Goal: Task Accomplishment & Management: Use online tool/utility

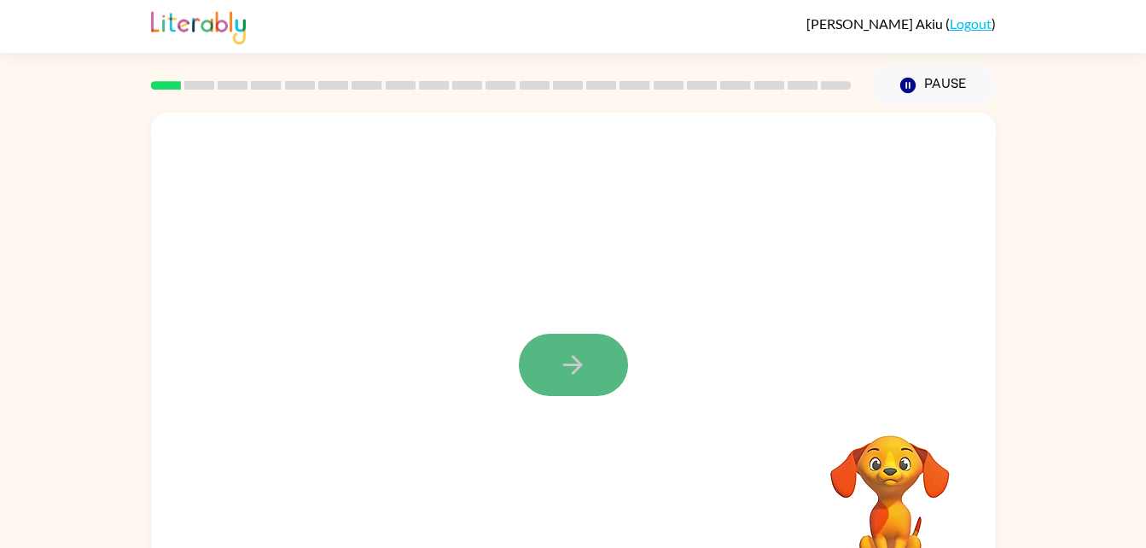
click at [558, 370] on icon "button" at bounding box center [573, 365] width 30 height 30
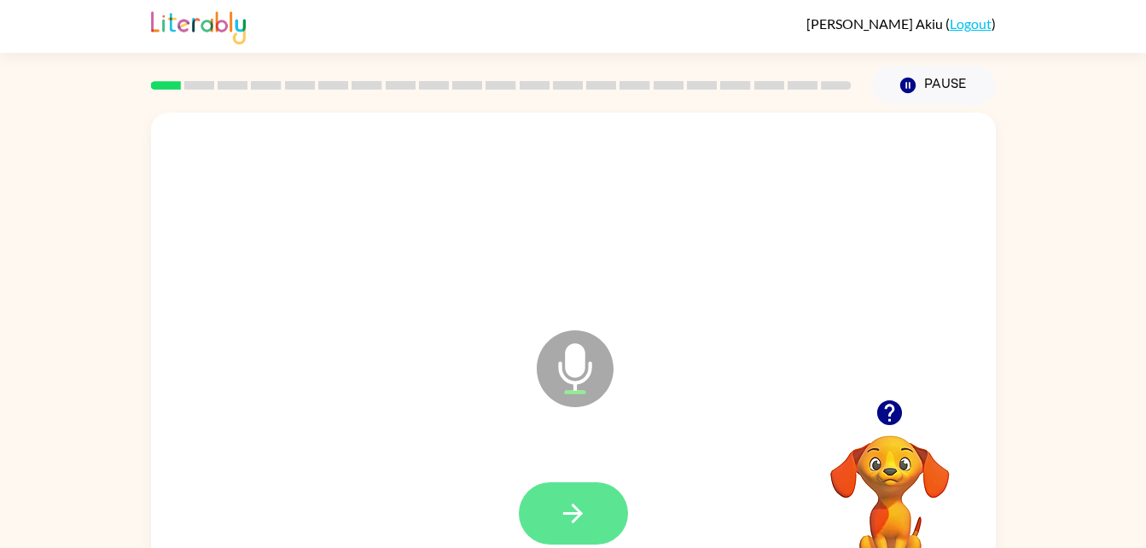
click at [582, 514] on icon "button" at bounding box center [573, 513] width 20 height 20
click at [590, 539] on button "button" at bounding box center [573, 513] width 109 height 62
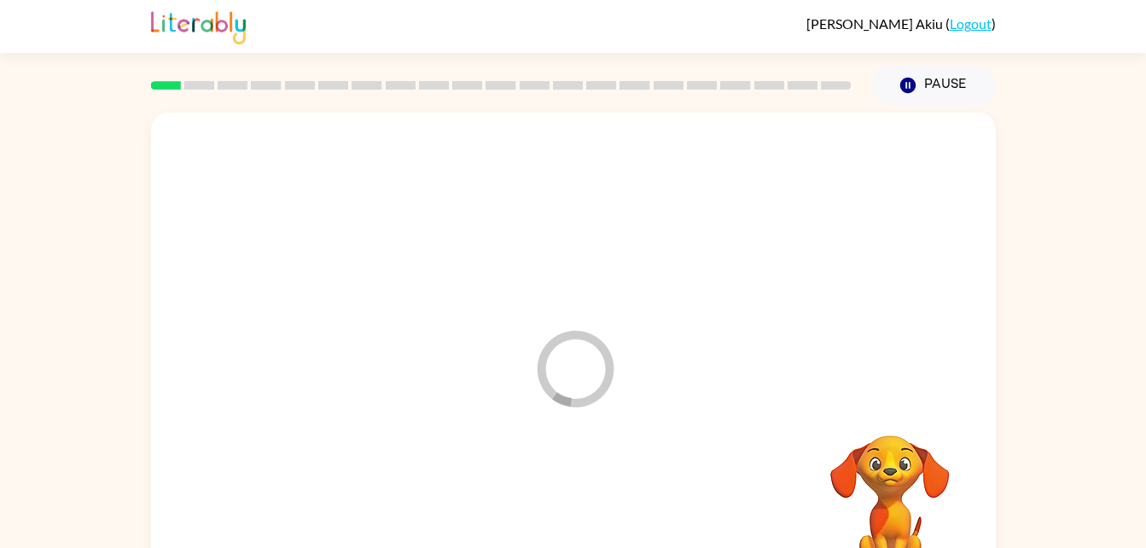
click at [547, 509] on div at bounding box center [573, 514] width 811 height 140
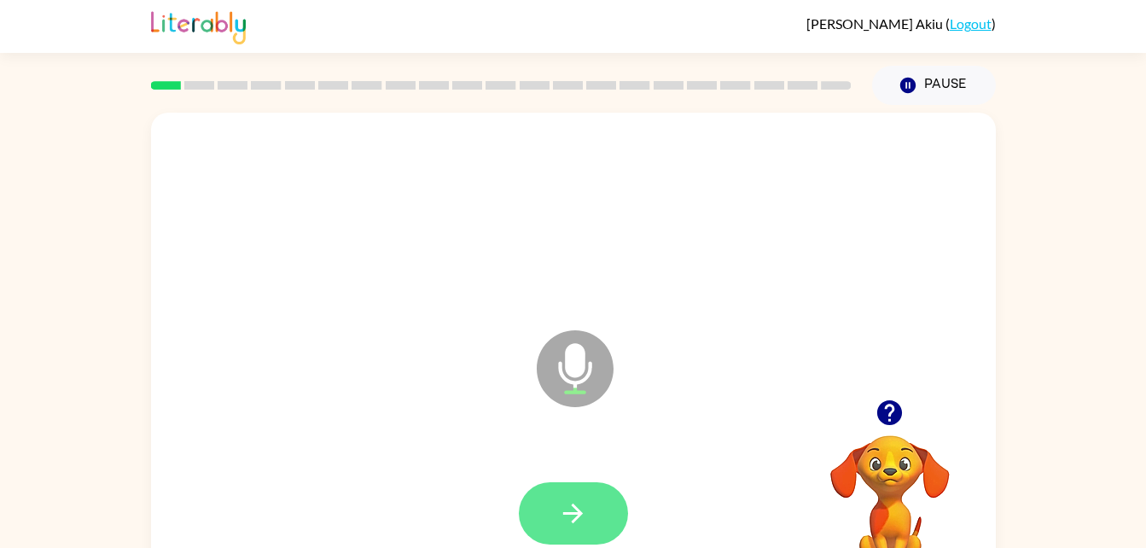
click at [545, 514] on button "button" at bounding box center [573, 513] width 109 height 62
click at [573, 518] on icon "button" at bounding box center [573, 513] width 30 height 30
click at [567, 510] on icon "button" at bounding box center [573, 513] width 30 height 30
click at [564, 505] on icon "button" at bounding box center [573, 513] width 30 height 30
click at [577, 516] on icon "button" at bounding box center [573, 513] width 20 height 20
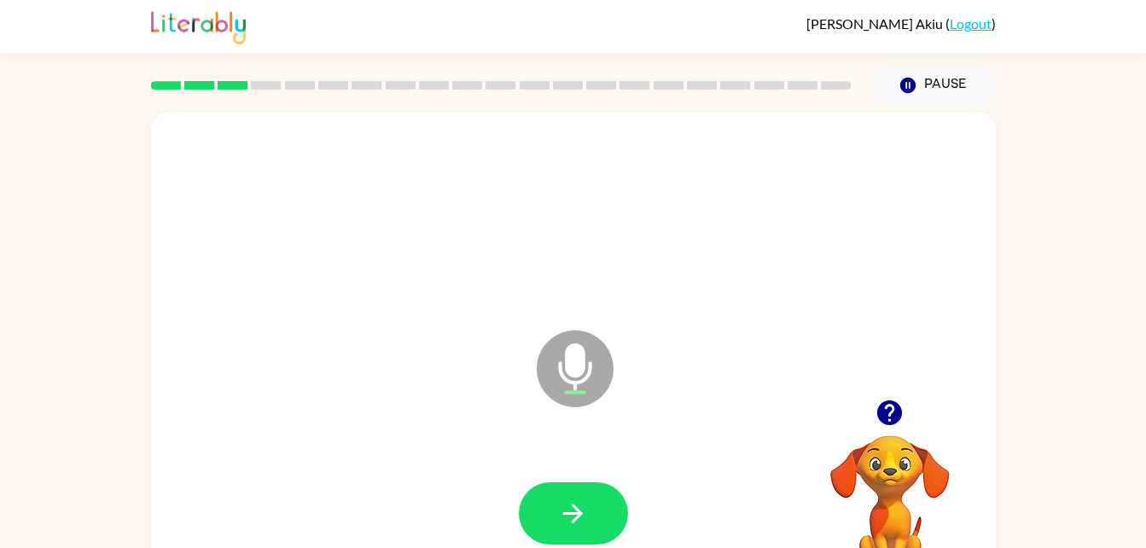
click at [520, 497] on div at bounding box center [573, 513] width 109 height 62
click at [560, 486] on button "button" at bounding box center [573, 513] width 109 height 62
click at [573, 499] on icon "button" at bounding box center [573, 513] width 30 height 30
click at [565, 504] on icon "button" at bounding box center [573, 513] width 30 height 30
click at [559, 520] on icon "button" at bounding box center [573, 513] width 30 height 30
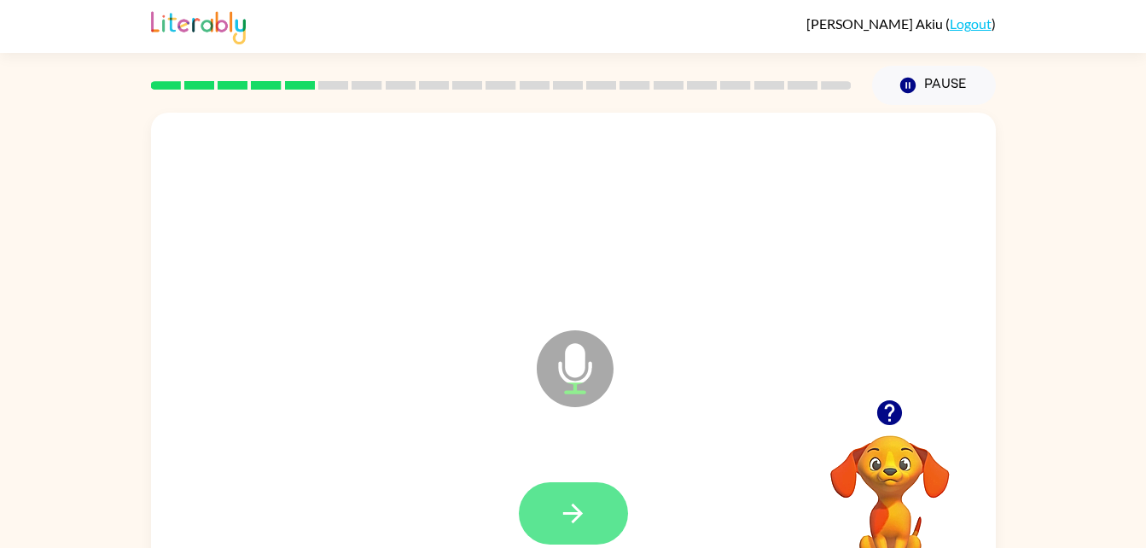
click at [553, 509] on button "button" at bounding box center [573, 513] width 109 height 62
click at [579, 511] on icon "button" at bounding box center [573, 513] width 20 height 20
click at [555, 498] on button "button" at bounding box center [573, 513] width 109 height 62
click at [558, 527] on icon "button" at bounding box center [573, 513] width 30 height 30
click at [588, 536] on button "button" at bounding box center [573, 513] width 109 height 62
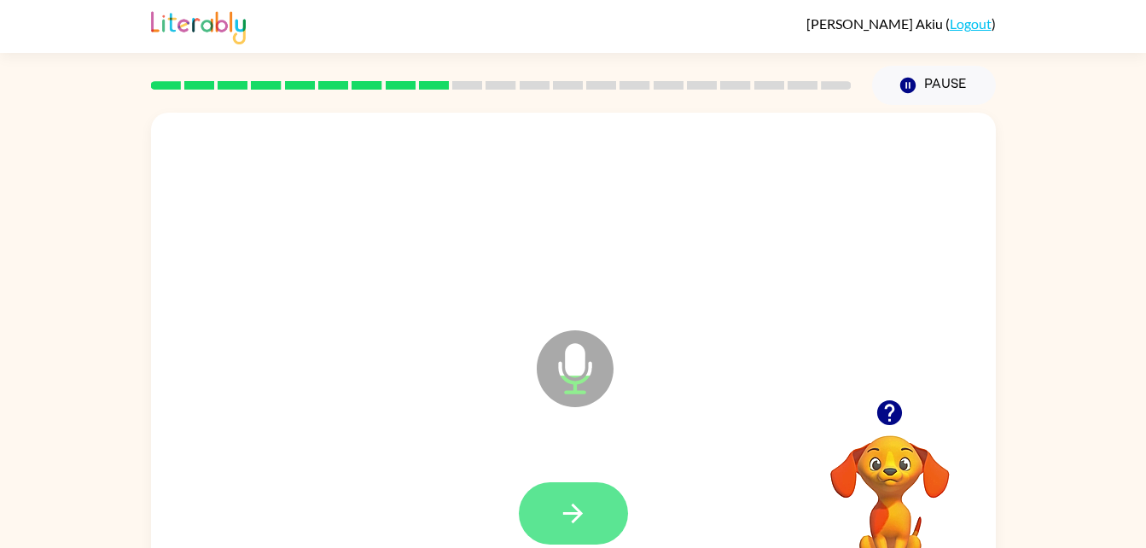
click at [573, 535] on button "button" at bounding box center [573, 513] width 109 height 62
click at [561, 517] on icon "button" at bounding box center [573, 513] width 30 height 30
click at [594, 492] on button "button" at bounding box center [573, 513] width 109 height 62
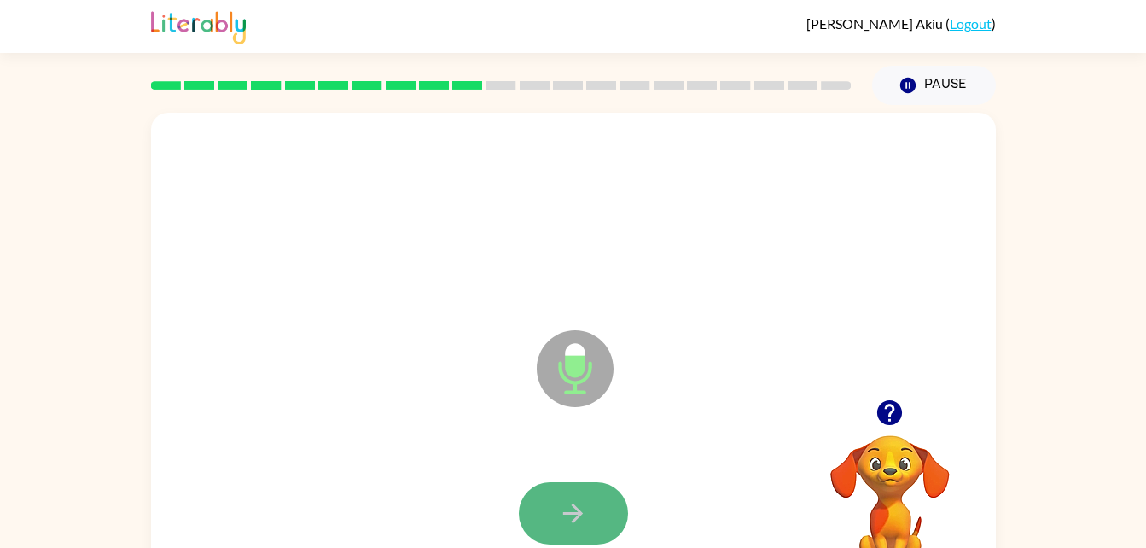
click at [569, 503] on icon "button" at bounding box center [573, 513] width 30 height 30
click at [561, 526] on icon "button" at bounding box center [573, 513] width 30 height 30
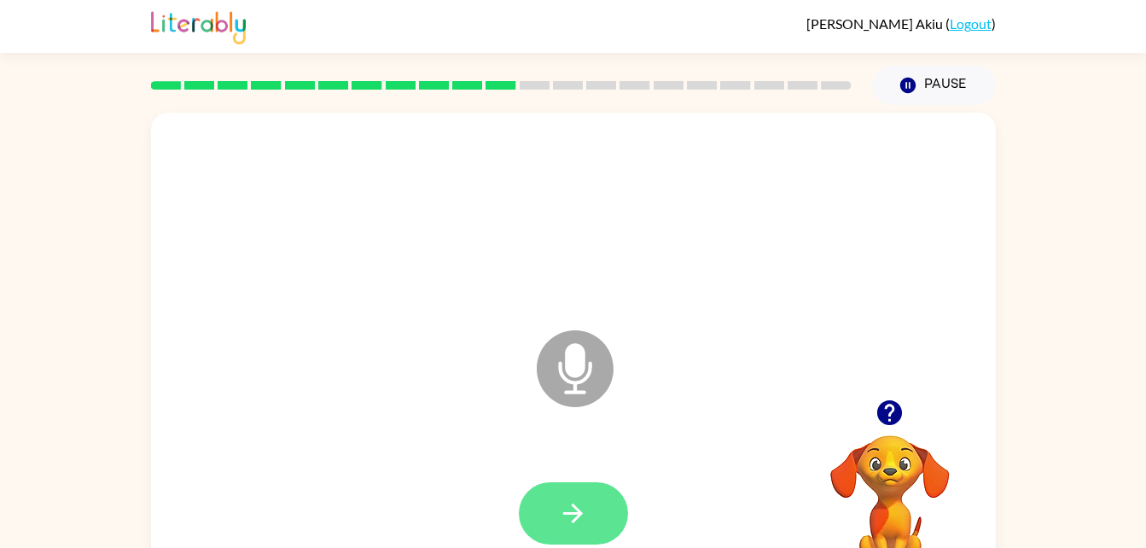
click at [549, 511] on button "button" at bounding box center [573, 513] width 109 height 62
click at [576, 519] on icon "button" at bounding box center [573, 513] width 20 height 20
click at [577, 515] on icon "button" at bounding box center [573, 513] width 30 height 30
click at [553, 508] on button "button" at bounding box center [573, 513] width 109 height 62
click at [562, 518] on icon "button" at bounding box center [573, 513] width 30 height 30
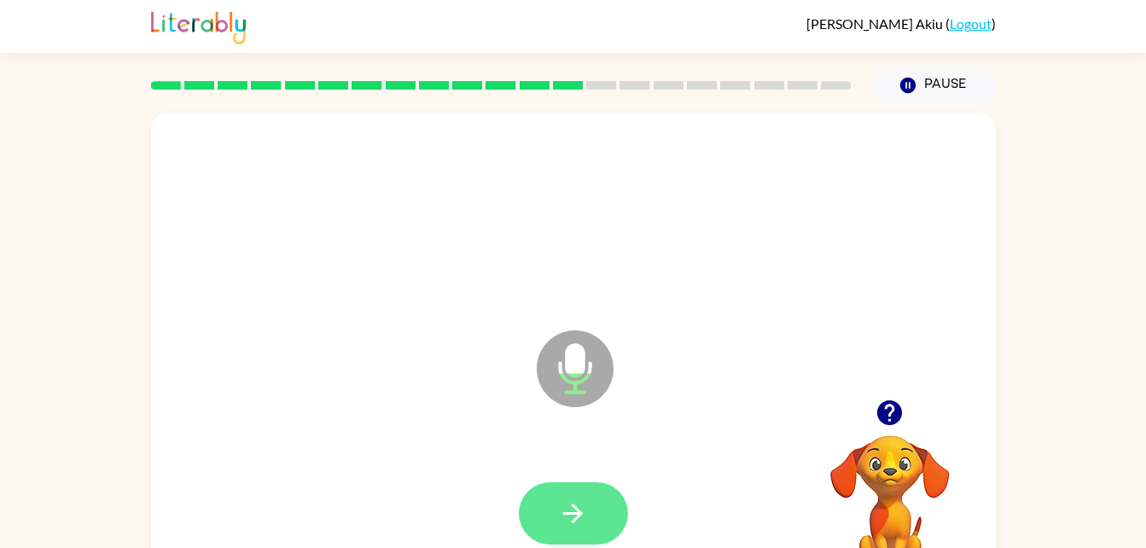
click at [571, 507] on icon "button" at bounding box center [573, 513] width 30 height 30
click at [568, 536] on button "button" at bounding box center [573, 513] width 109 height 62
click at [602, 489] on button "button" at bounding box center [573, 513] width 109 height 62
click at [567, 494] on button "button" at bounding box center [573, 513] width 109 height 62
click at [588, 522] on button "button" at bounding box center [573, 513] width 109 height 62
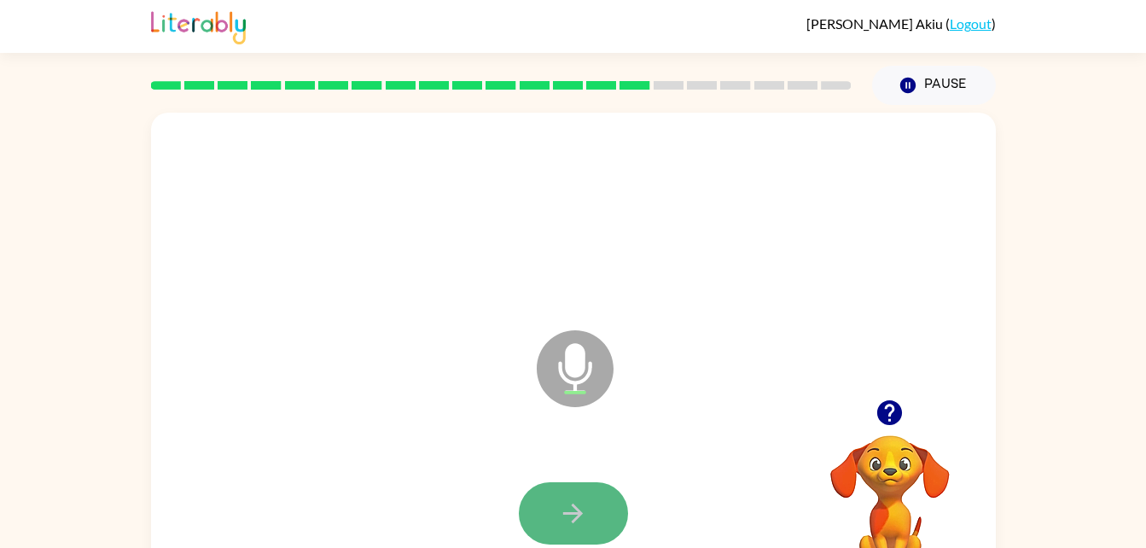
click at [588, 528] on button "button" at bounding box center [573, 513] width 109 height 62
click at [547, 509] on button "button" at bounding box center [573, 513] width 109 height 62
click at [566, 536] on button "button" at bounding box center [573, 513] width 109 height 62
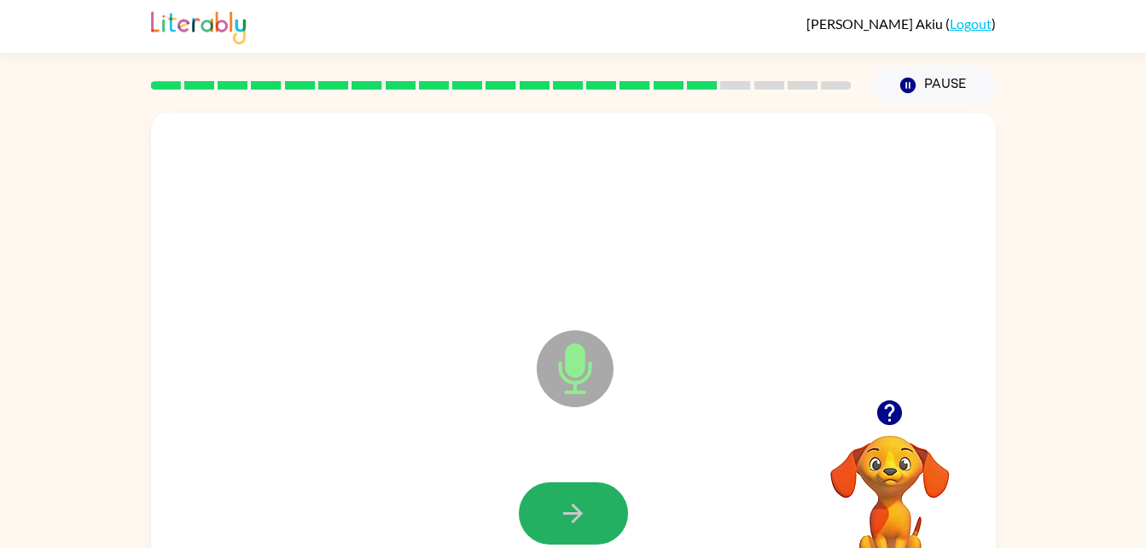
click at [566, 536] on button "button" at bounding box center [573, 513] width 109 height 62
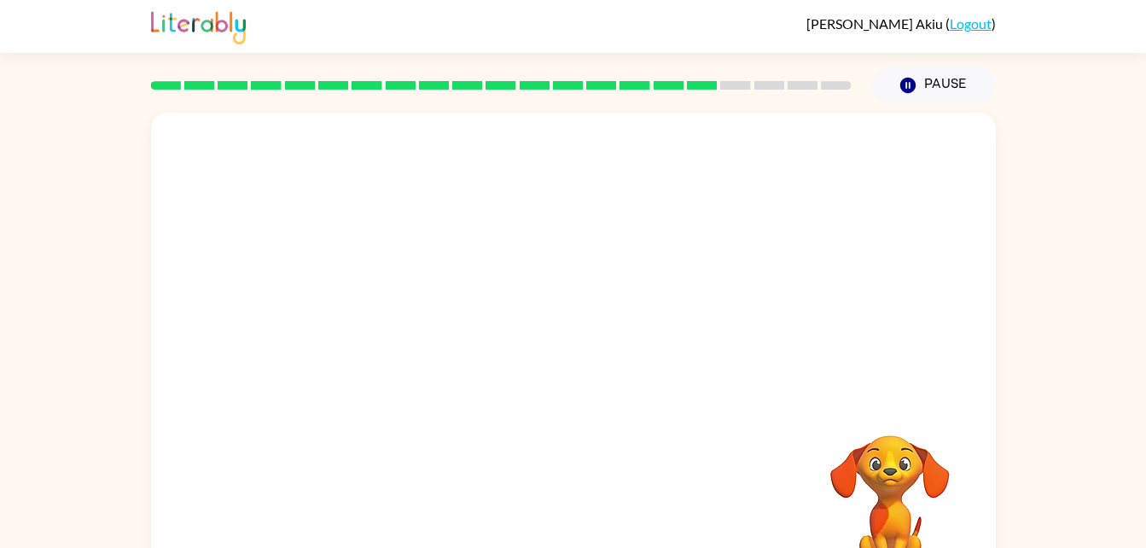
click at [566, 536] on div "Your browser must support playing .mp4 files to use Literably. Please try using…" at bounding box center [573, 356] width 845 height 487
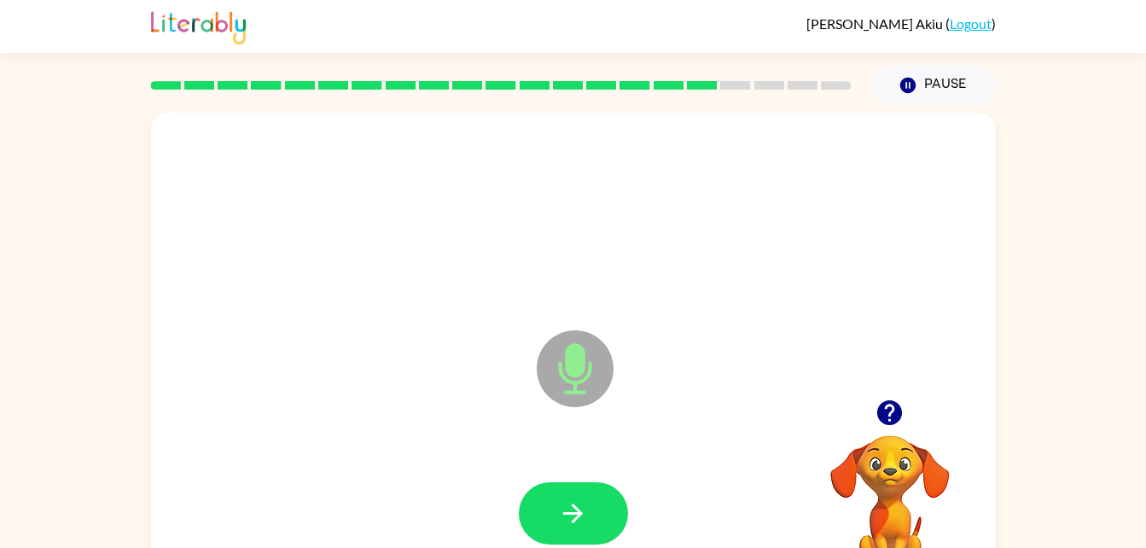
click at [566, 536] on button "button" at bounding box center [573, 513] width 109 height 62
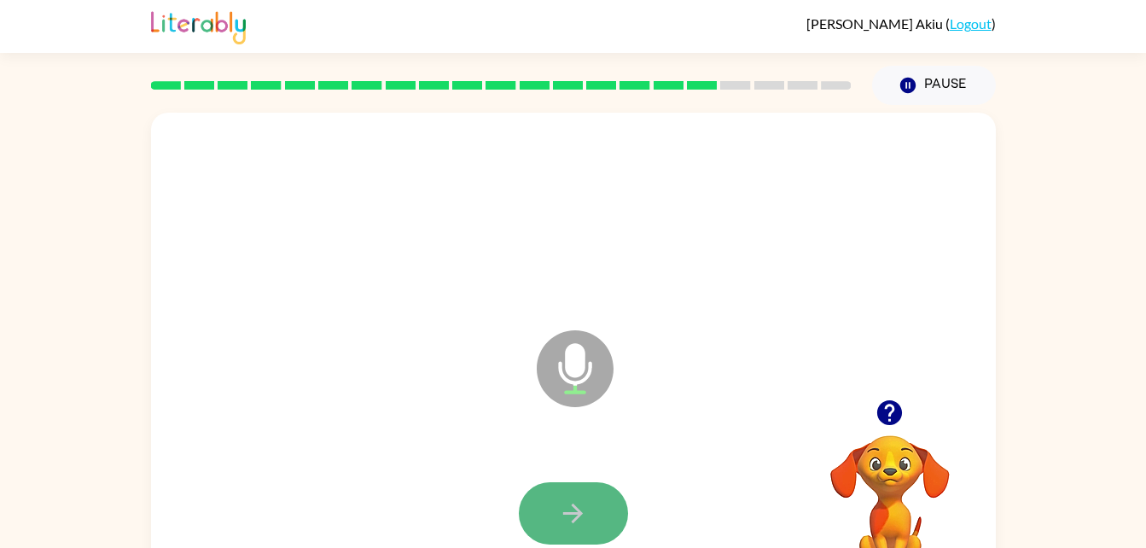
click at [571, 518] on icon "button" at bounding box center [573, 513] width 30 height 30
click at [607, 500] on button "button" at bounding box center [573, 513] width 109 height 62
click at [538, 490] on button "button" at bounding box center [573, 513] width 109 height 62
click at [568, 492] on button "button" at bounding box center [573, 513] width 109 height 62
click at [587, 501] on icon "button" at bounding box center [573, 513] width 30 height 30
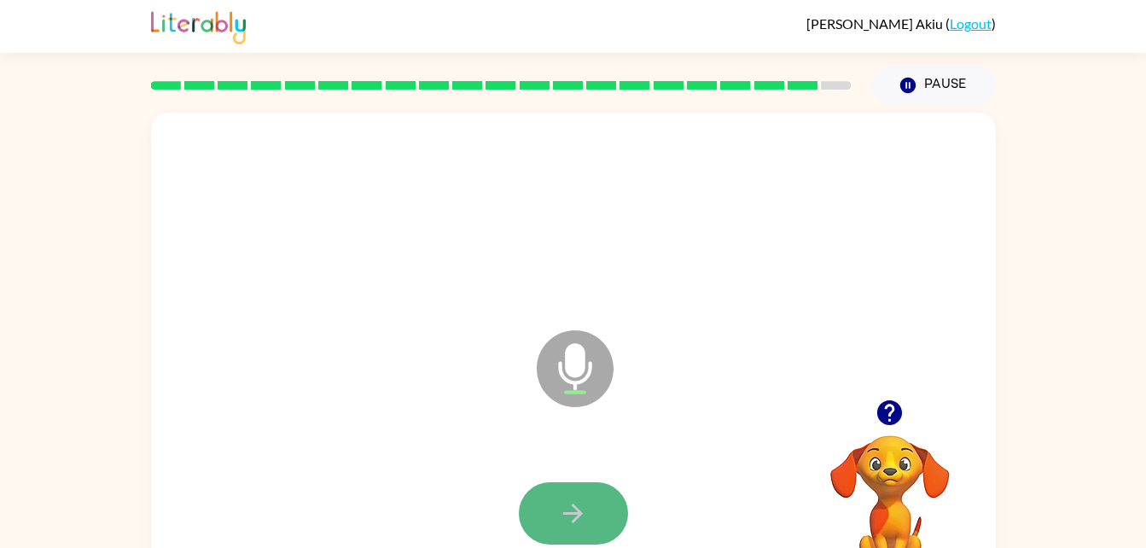
click at [578, 502] on icon "button" at bounding box center [573, 513] width 30 height 30
click at [578, 502] on div at bounding box center [573, 513] width 109 height 62
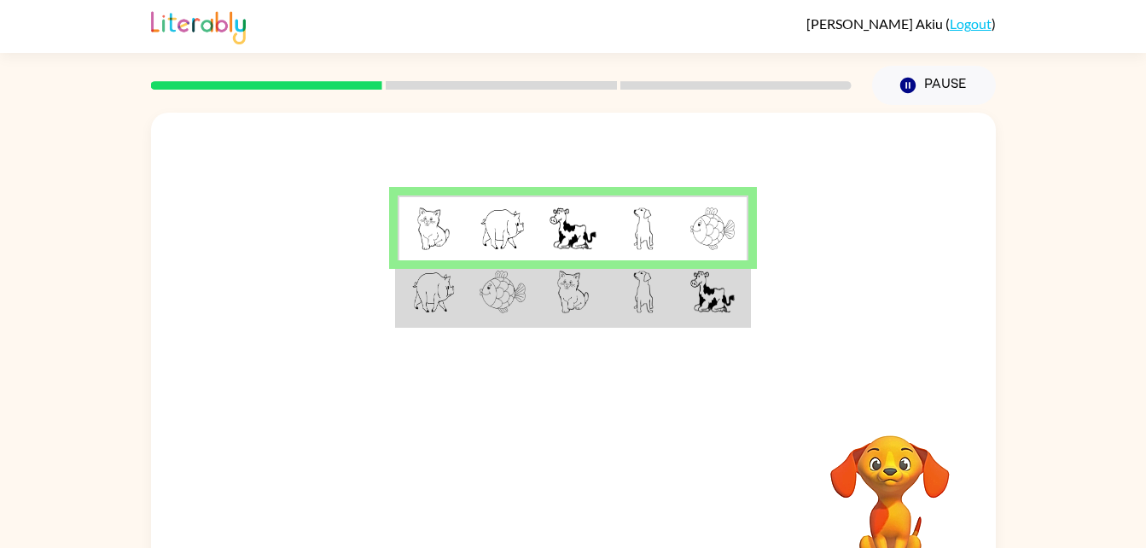
click at [574, 236] on img at bounding box center [573, 228] width 46 height 43
click at [445, 228] on img at bounding box center [433, 228] width 32 height 43
click at [505, 227] on img at bounding box center [503, 228] width 46 height 43
click at [486, 223] on img at bounding box center [503, 228] width 46 height 43
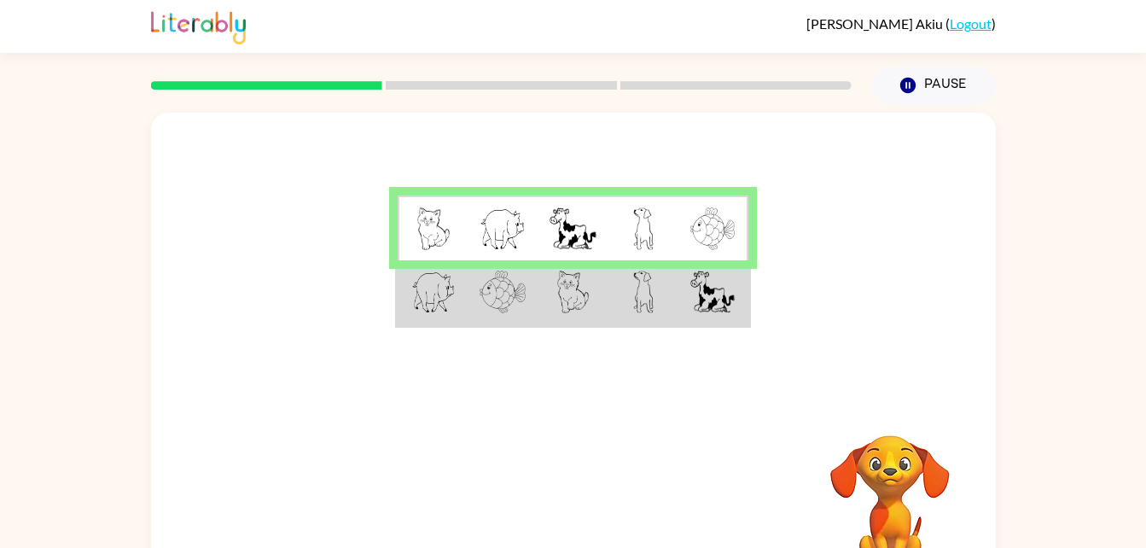
click at [417, 236] on img at bounding box center [433, 228] width 32 height 43
click at [493, 215] on img at bounding box center [503, 228] width 46 height 43
click at [569, 227] on img at bounding box center [573, 228] width 46 height 43
click at [723, 288] on img at bounding box center [712, 291] width 44 height 43
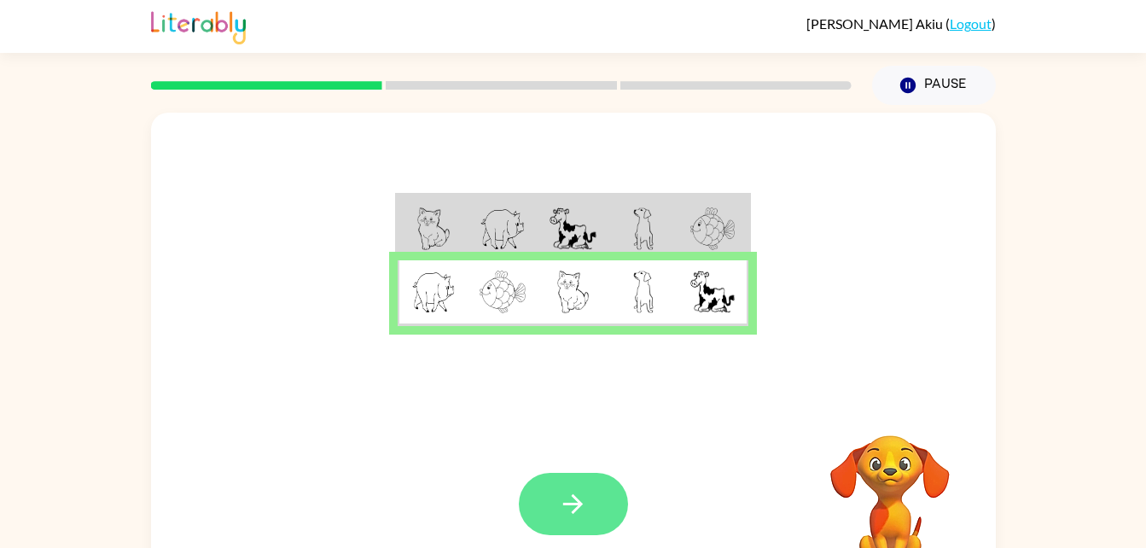
click at [608, 480] on button "button" at bounding box center [573, 504] width 109 height 62
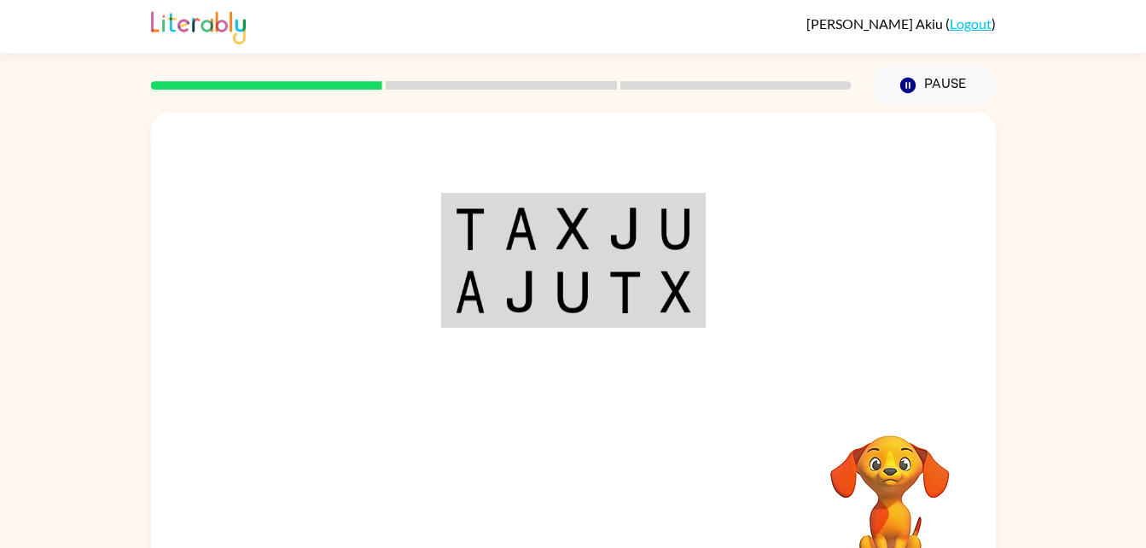
click at [517, 234] on img at bounding box center [520, 228] width 32 height 43
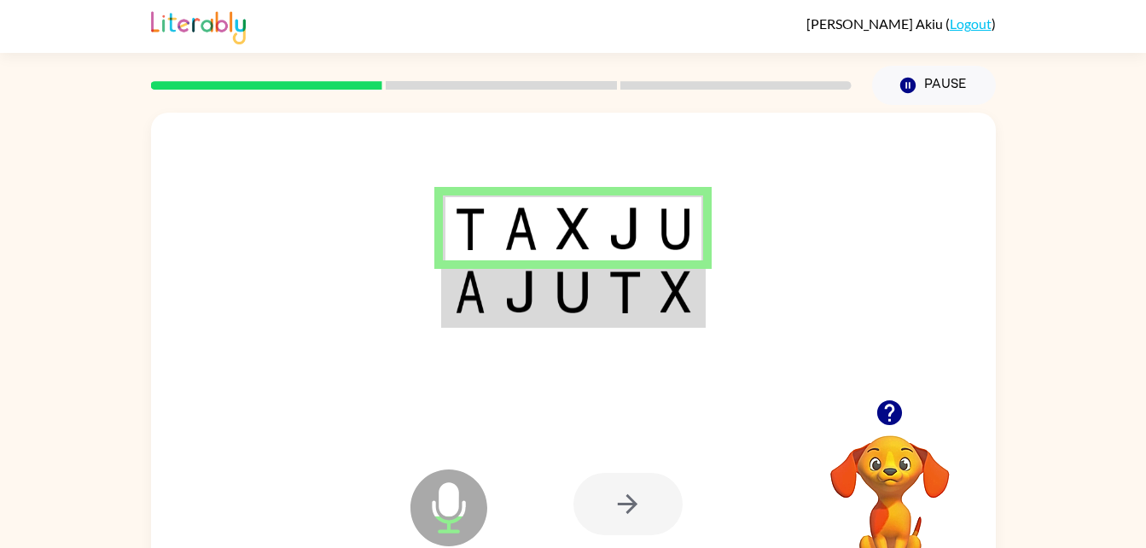
click at [446, 327] on table at bounding box center [573, 260] width 265 height 135
drag, startPoint x: 451, startPoint y: 307, endPoint x: 467, endPoint y: 289, distance: 23.6
click at [467, 289] on td at bounding box center [469, 293] width 52 height 66
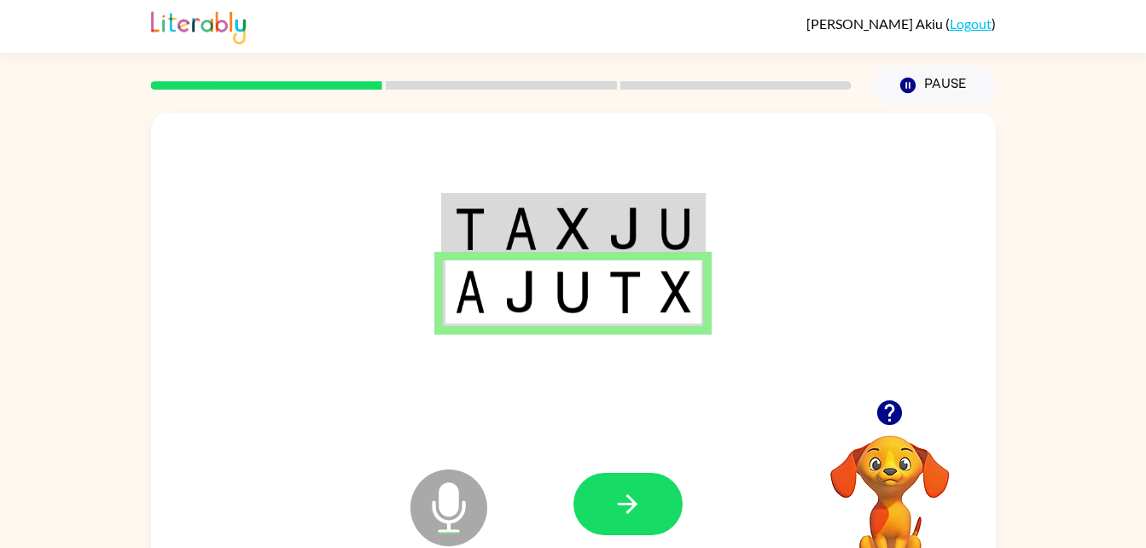
click at [467, 289] on img at bounding box center [470, 291] width 31 height 43
click at [633, 485] on button "button" at bounding box center [627, 504] width 109 height 62
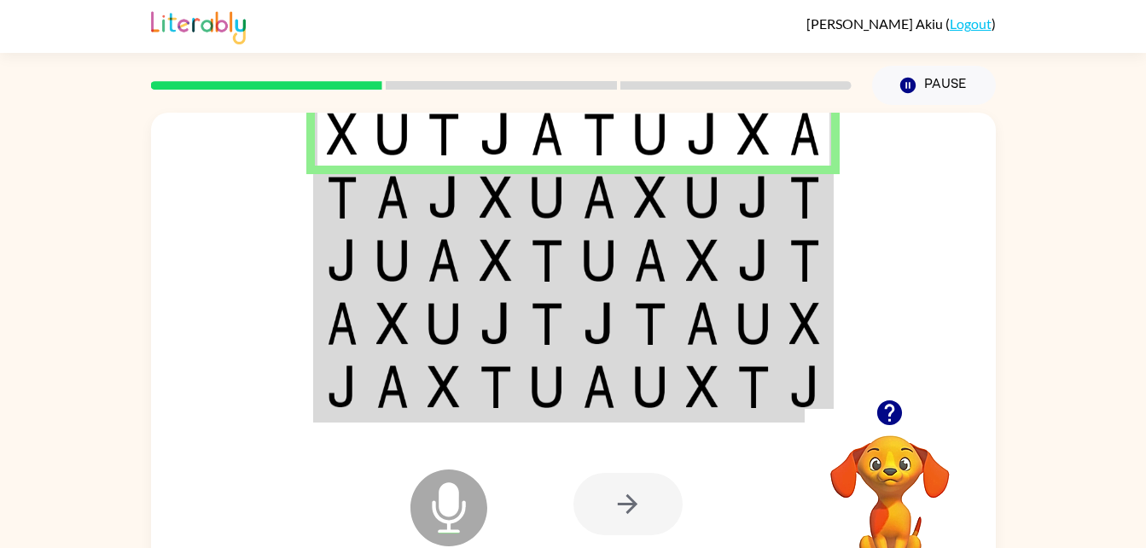
click at [480, 190] on img at bounding box center [496, 197] width 32 height 43
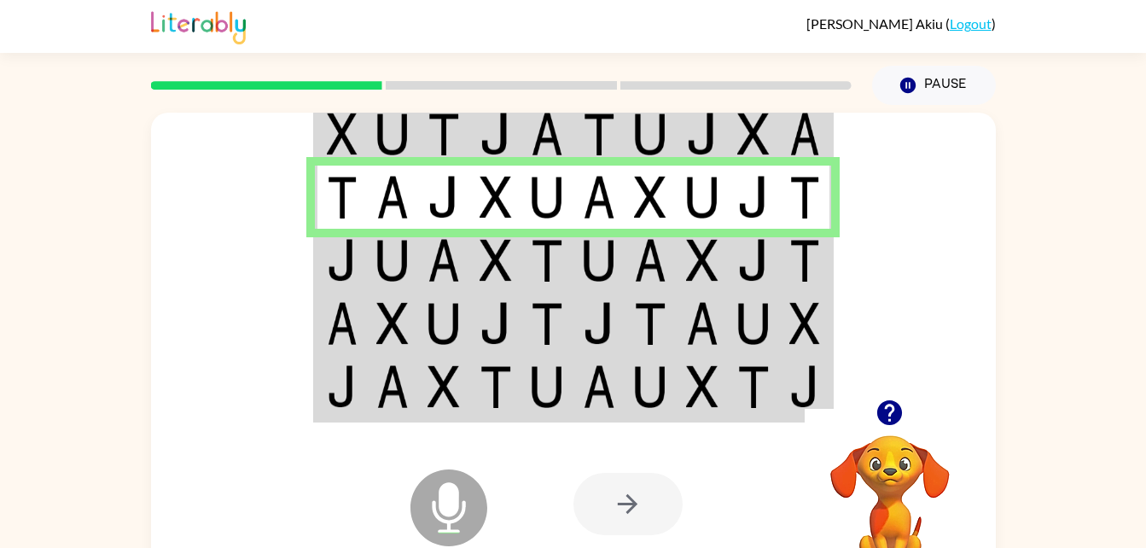
click at [444, 270] on img at bounding box center [443, 260] width 32 height 43
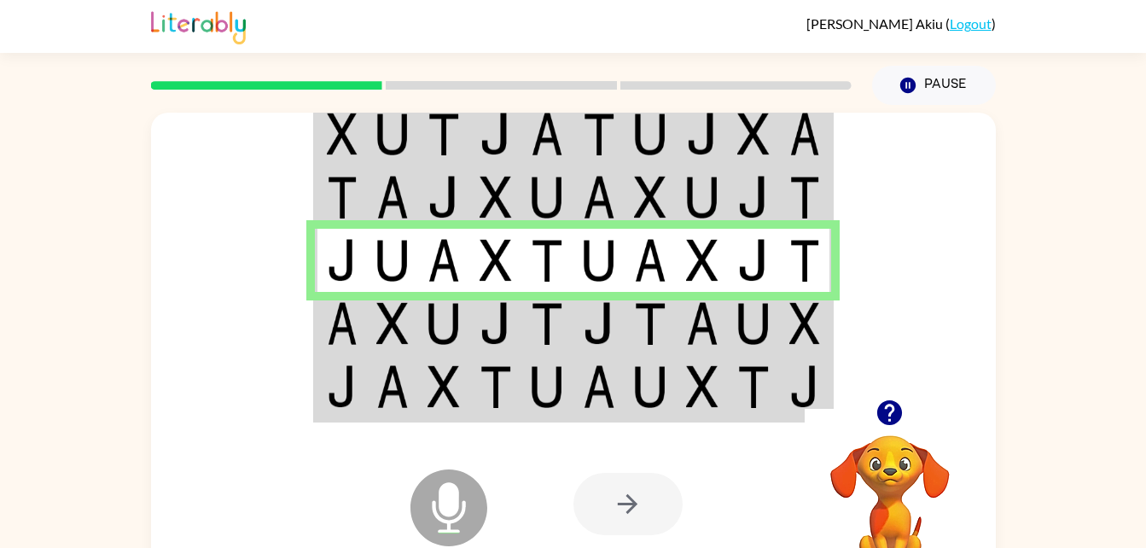
click at [497, 391] on img at bounding box center [496, 386] width 32 height 43
click at [494, 389] on img at bounding box center [496, 386] width 32 height 43
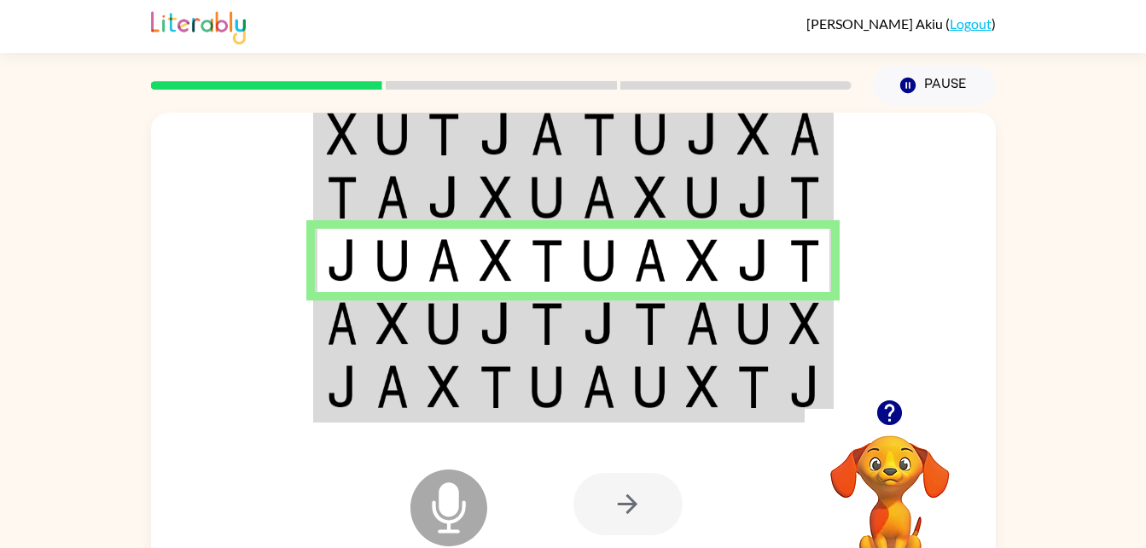
click at [494, 389] on img at bounding box center [496, 386] width 32 height 43
click at [332, 126] on img at bounding box center [342, 134] width 31 height 43
click at [335, 144] on img at bounding box center [342, 134] width 31 height 43
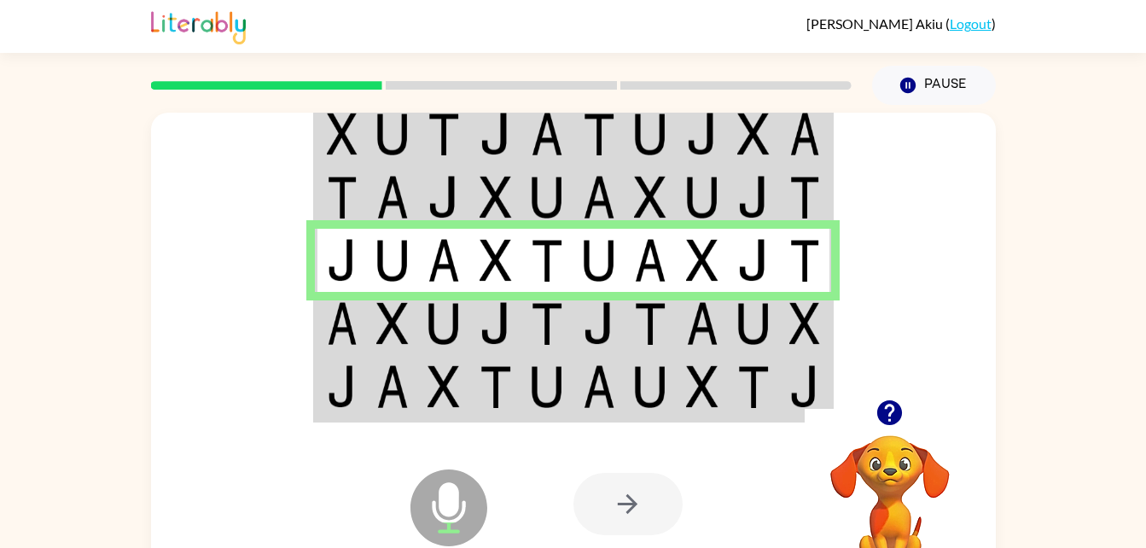
click at [339, 137] on img at bounding box center [342, 134] width 31 height 43
click at [497, 188] on img at bounding box center [496, 197] width 32 height 43
drag, startPoint x: 497, startPoint y: 188, endPoint x: 594, endPoint y: 400, distance: 233.7
click at [594, 400] on tbody at bounding box center [573, 261] width 516 height 320
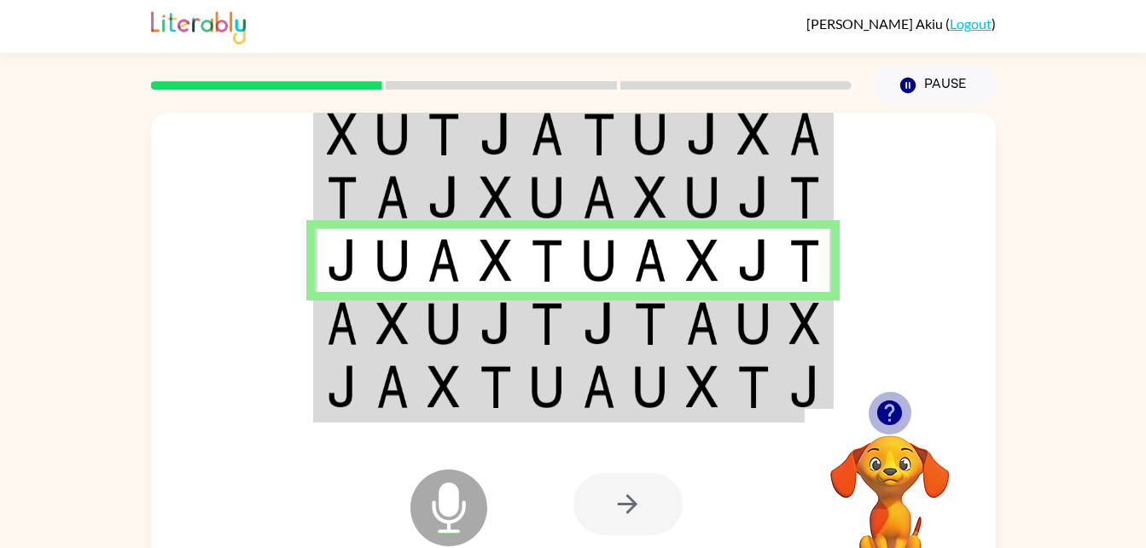
click at [889, 410] on icon "button" at bounding box center [889, 412] width 25 height 25
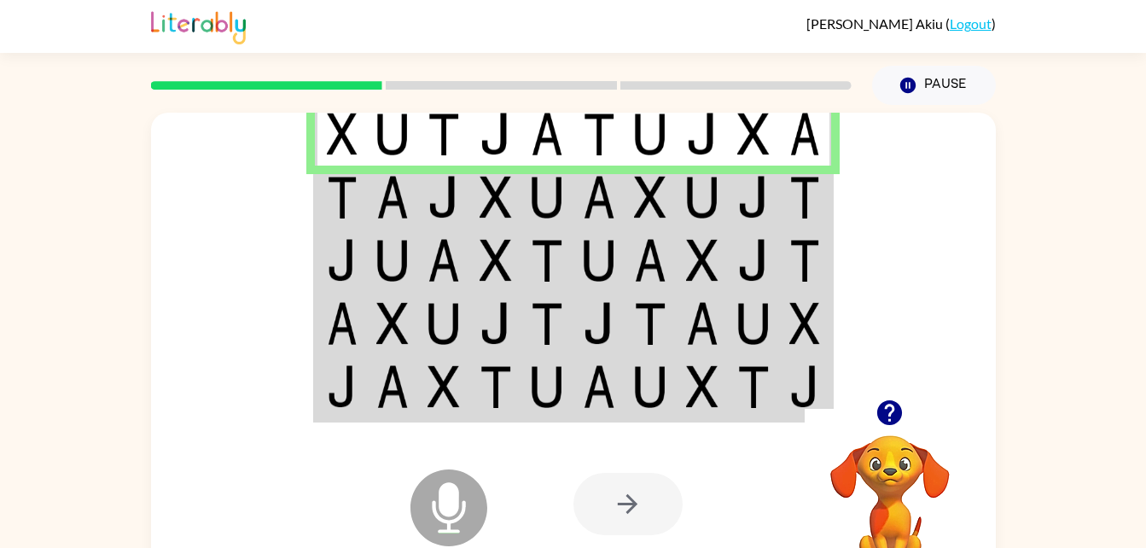
click at [336, 204] on img at bounding box center [342, 197] width 31 height 43
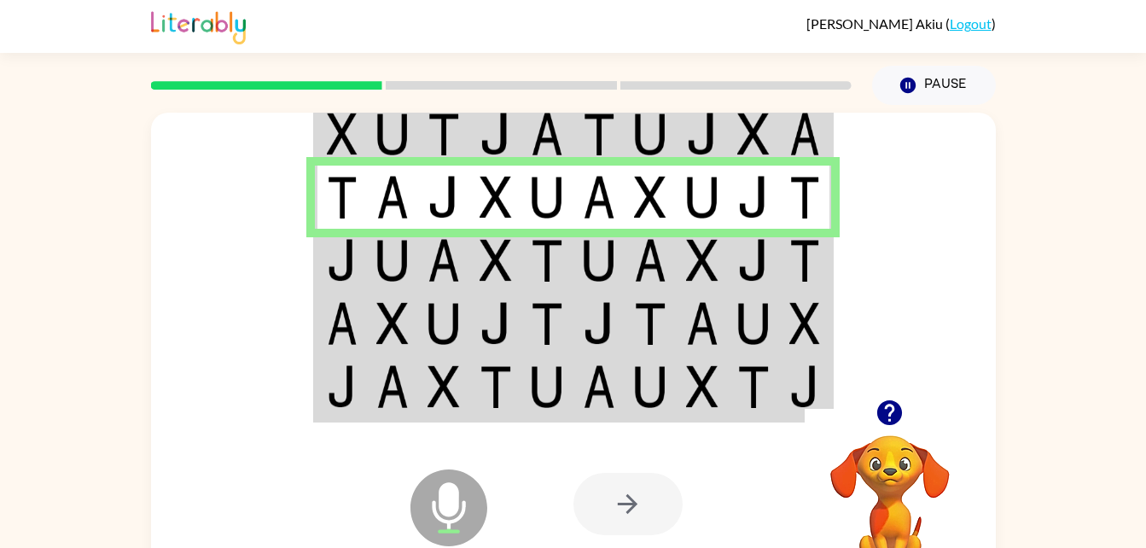
click at [339, 264] on img at bounding box center [342, 260] width 31 height 43
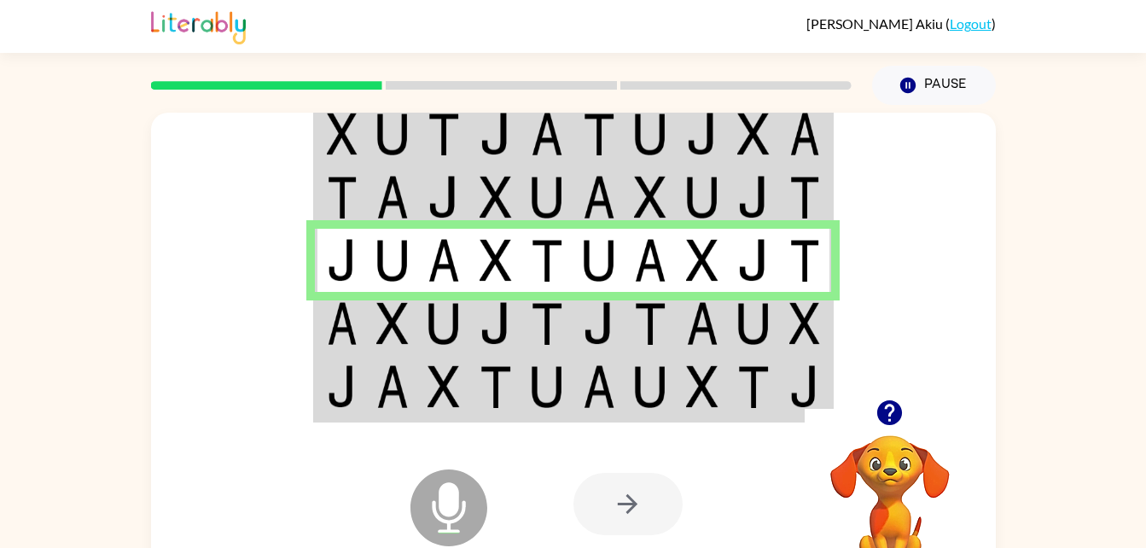
scroll to position [5, 0]
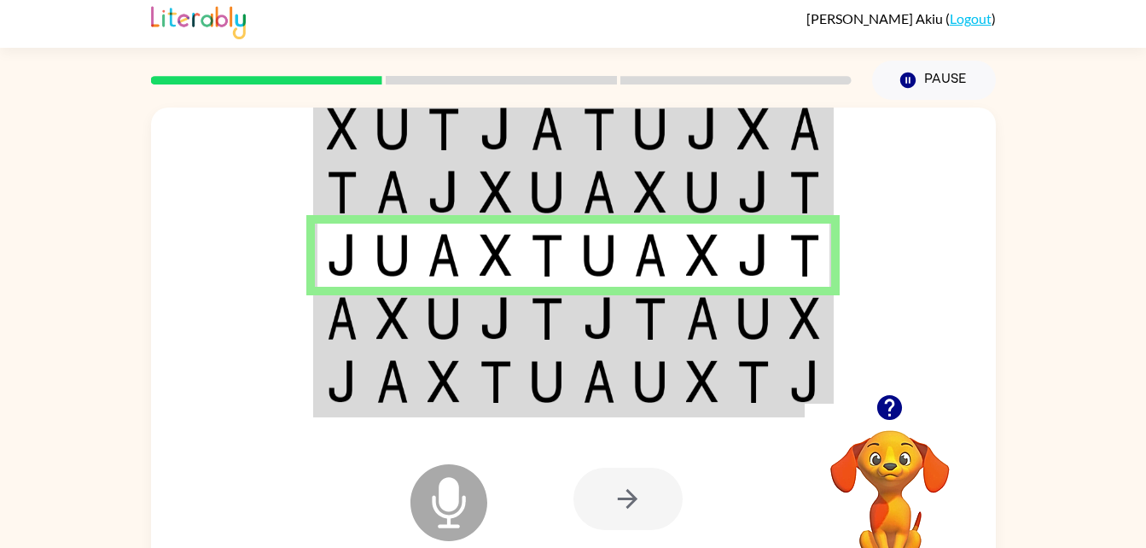
click at [328, 324] on img at bounding box center [342, 318] width 31 height 43
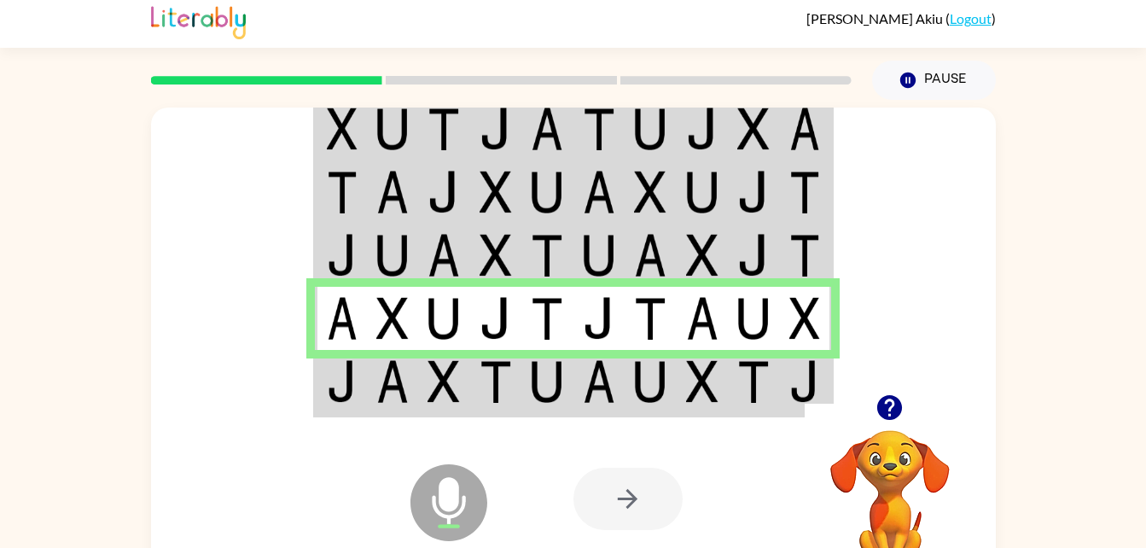
click at [342, 368] on img at bounding box center [342, 381] width 31 height 43
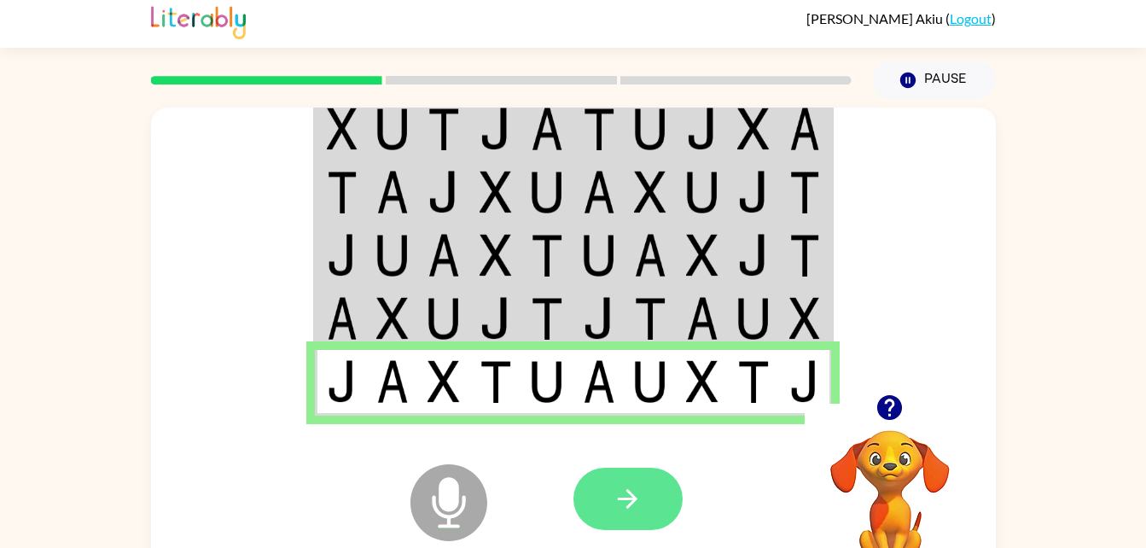
click at [628, 492] on icon "button" at bounding box center [628, 499] width 20 height 20
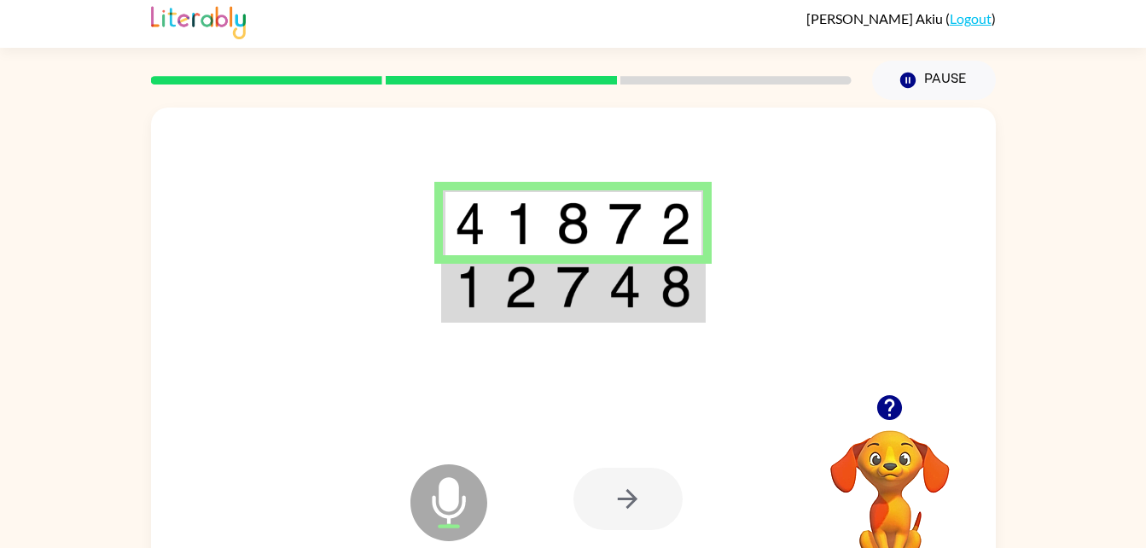
click at [465, 291] on img at bounding box center [470, 286] width 31 height 43
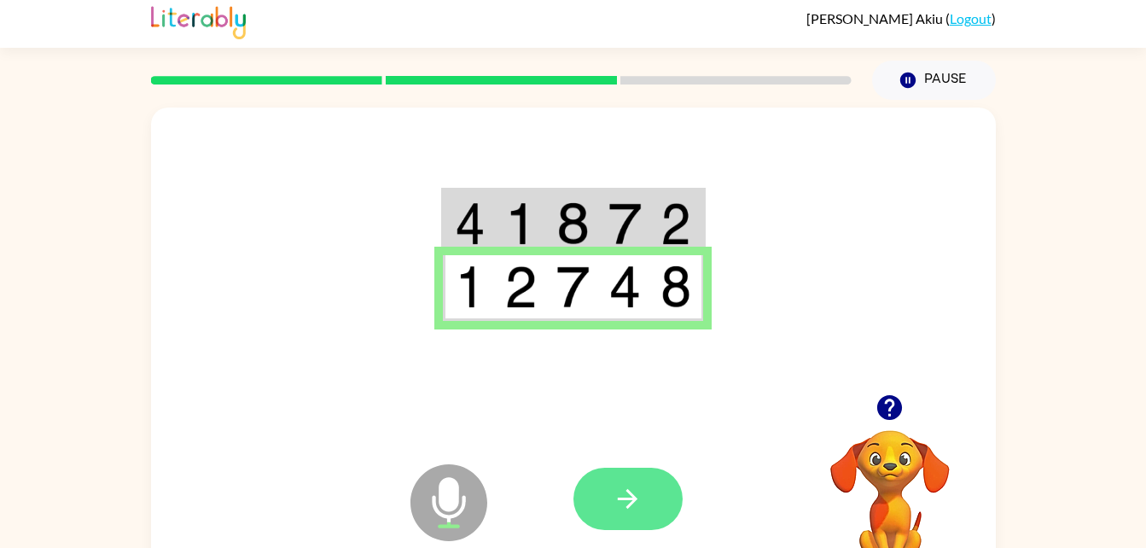
click at [638, 486] on icon "button" at bounding box center [628, 499] width 30 height 30
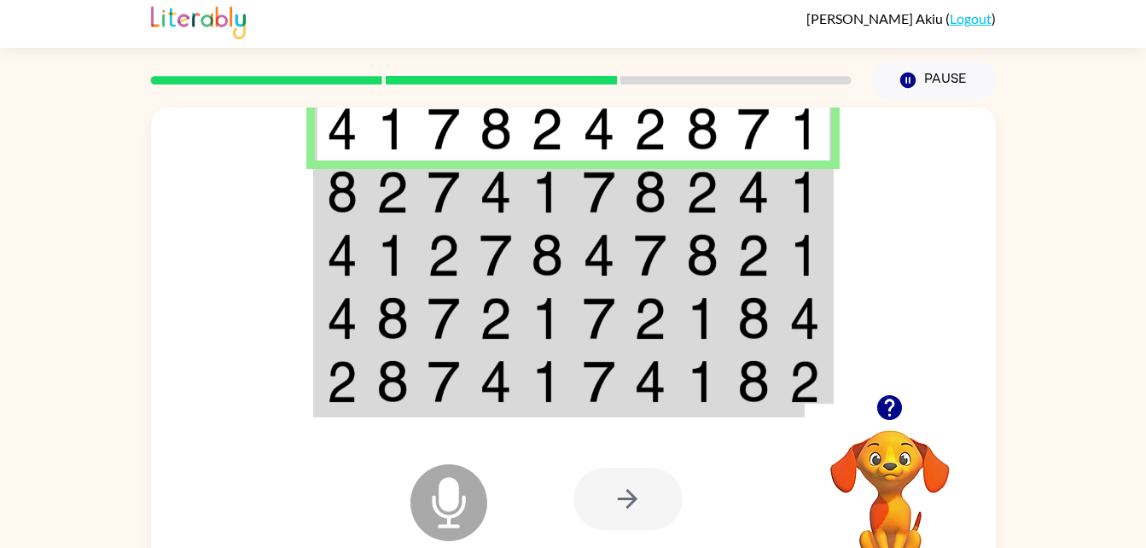
click at [357, 175] on img at bounding box center [342, 192] width 31 height 43
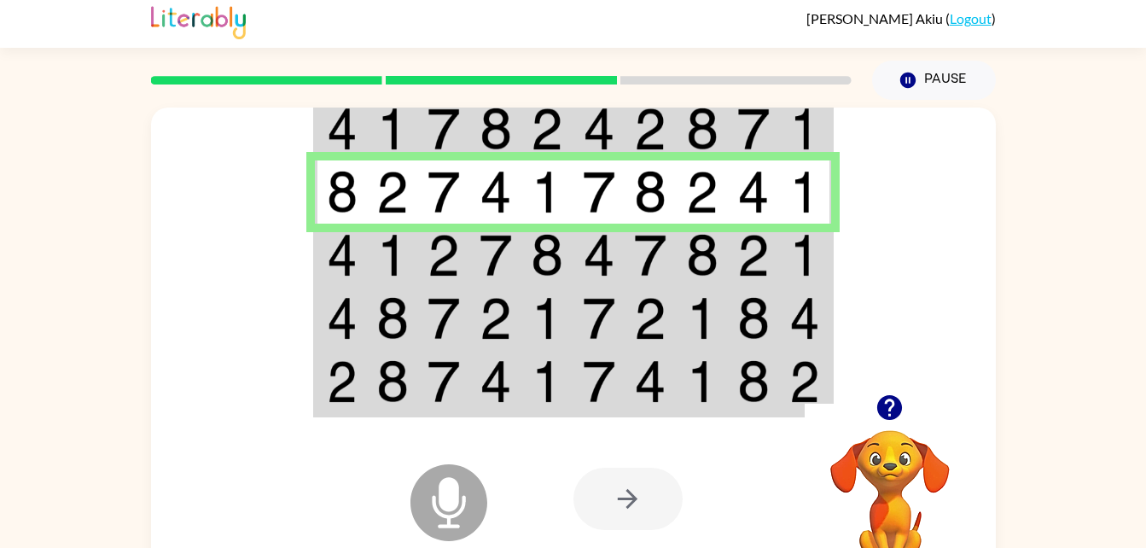
click at [339, 276] on img at bounding box center [342, 255] width 31 height 43
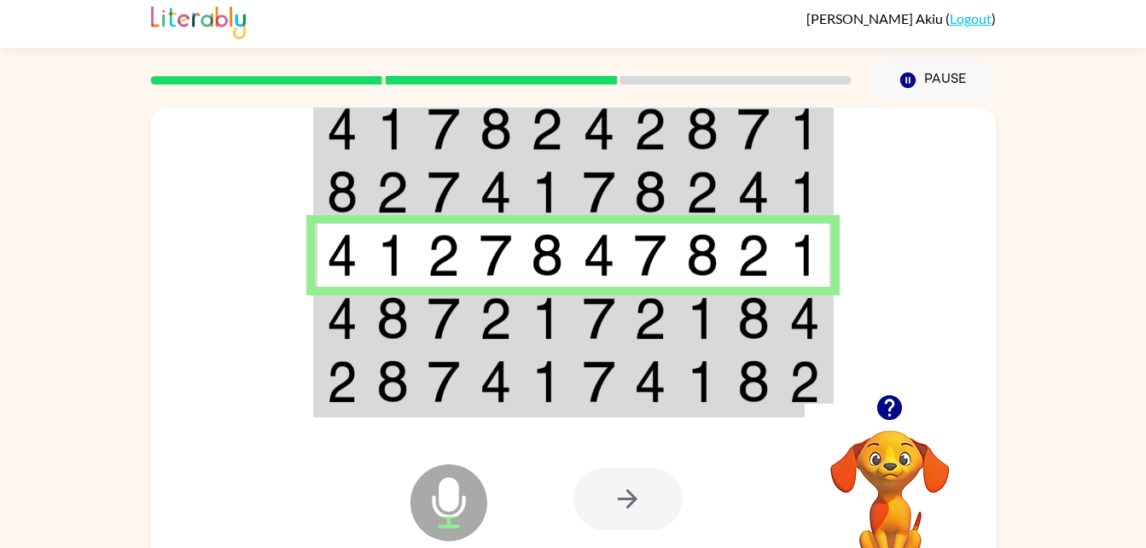
click at [339, 317] on img at bounding box center [342, 318] width 31 height 43
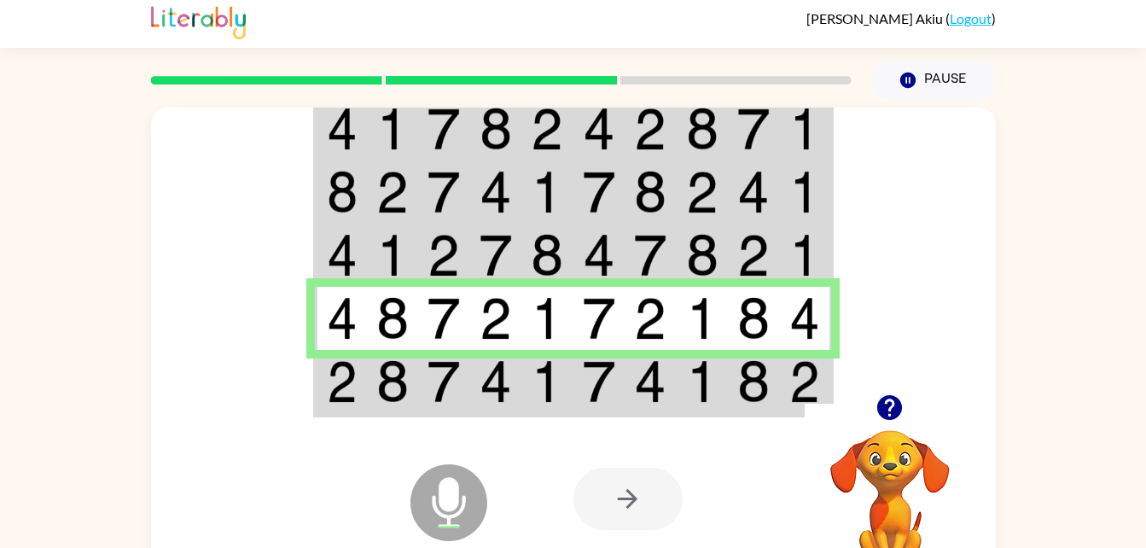
click at [363, 375] on td at bounding box center [341, 383] width 52 height 66
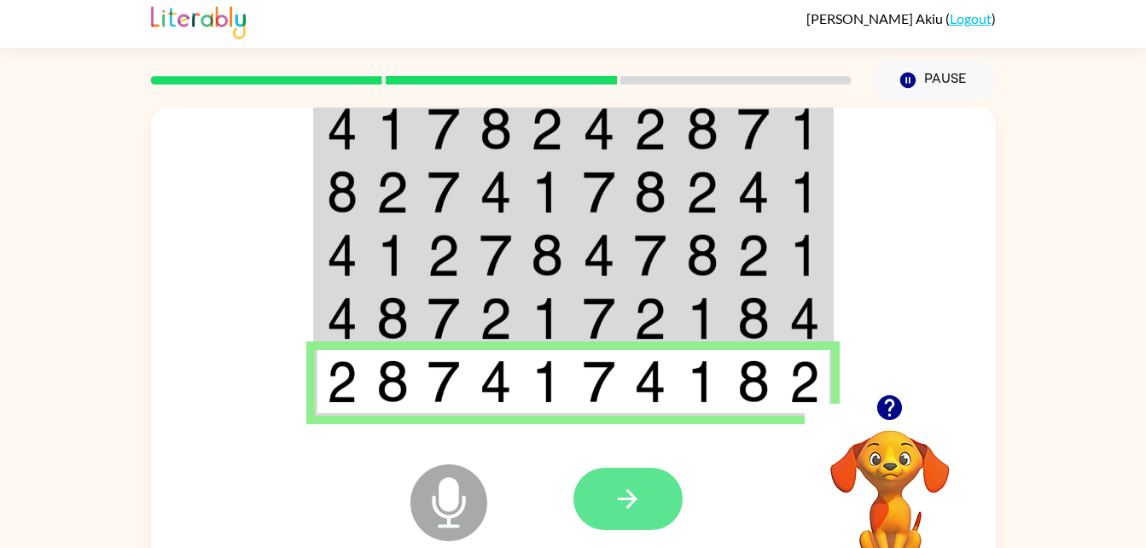
click at [648, 515] on button "button" at bounding box center [627, 499] width 109 height 62
